Goal: Transaction & Acquisition: Purchase product/service

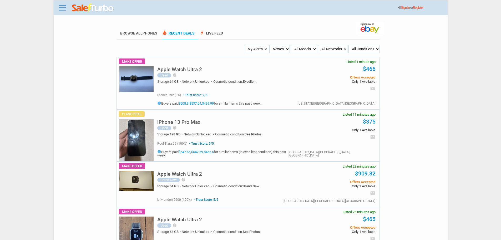
drag, startPoint x: 183, startPoint y: 112, endPoint x: 182, endPoint y: 116, distance: 4.1
click at [183, 115] on div "iPhone 13 Pro Max Used help The screen needs replaced. iPhone is unlocked and c…" at bounding box center [266, 124] width 218 height 29
click at [182, 119] on div "iPhone 13 Pro Max Used help The screen needs replaced. iPhone is unlocked and c…" at bounding box center [226, 126] width 139 height 23
click at [182, 120] on h5 "iPhone 13 Pro Max" at bounding box center [178, 121] width 43 height 5
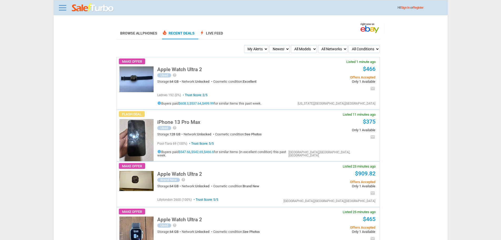
click at [258, 49] on select "My Alerts All Deals BIN Only w/ Offers Only" at bounding box center [256, 49] width 24 height 8
select select "flash_bin"
click at [245, 45] on select "My Alerts All Deals BIN Only w/ Offers Only" at bounding box center [256, 49] width 24 height 8
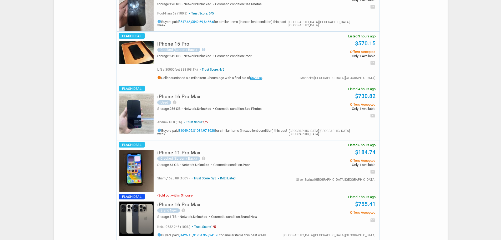
scroll to position [79, 0]
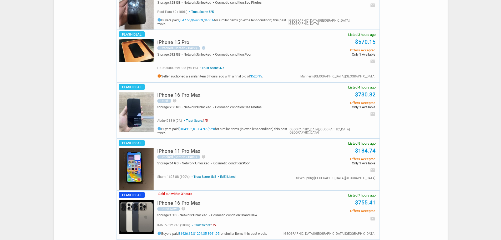
click at [174, 43] on h5 "iPhone 15 Pro" at bounding box center [173, 42] width 32 height 5
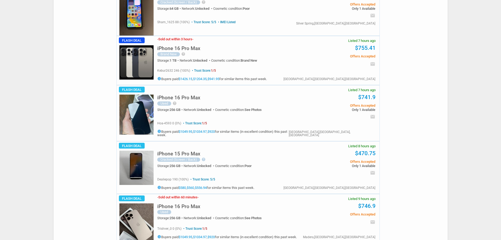
scroll to position [237, 0]
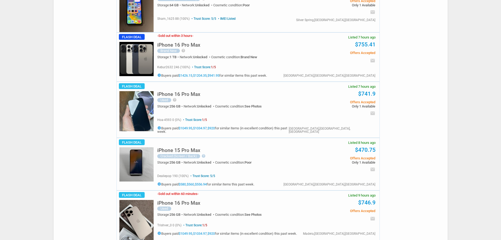
click at [189, 148] on h5 "iPhone 15 Pro Max" at bounding box center [178, 150] width 43 height 5
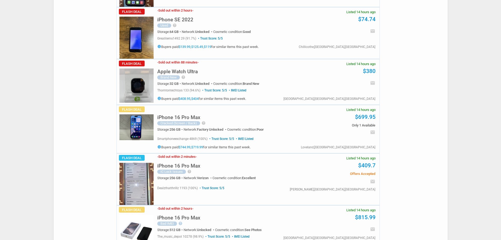
scroll to position [1736, 0]
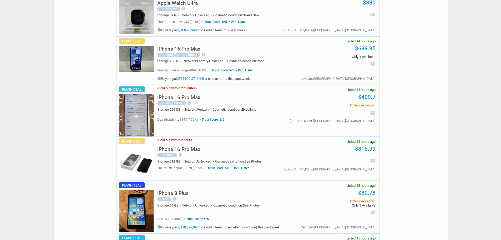
click at [179, 95] on h5 "iPhone 16 Pro Max" at bounding box center [178, 97] width 43 height 5
click at [120, 146] on img at bounding box center [136, 163] width 34 height 34
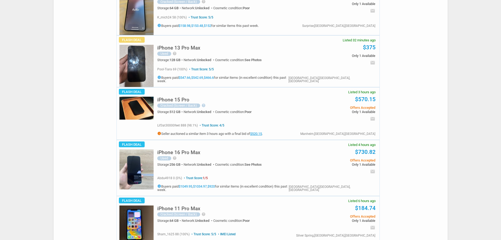
scroll to position [79, 0]
